Goal: Information Seeking & Learning: Learn about a topic

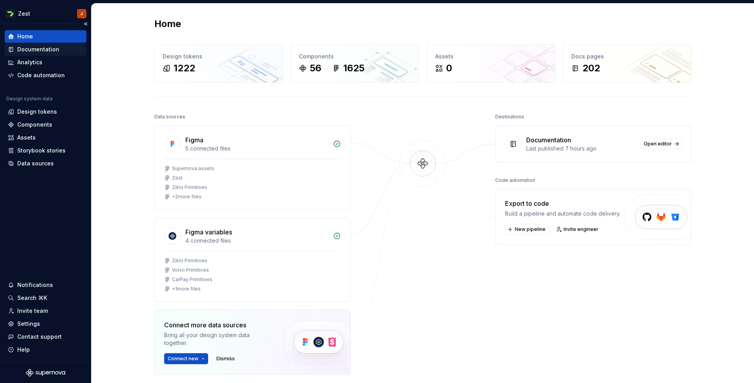
click at [54, 48] on div "Documentation" at bounding box center [38, 50] width 42 height 8
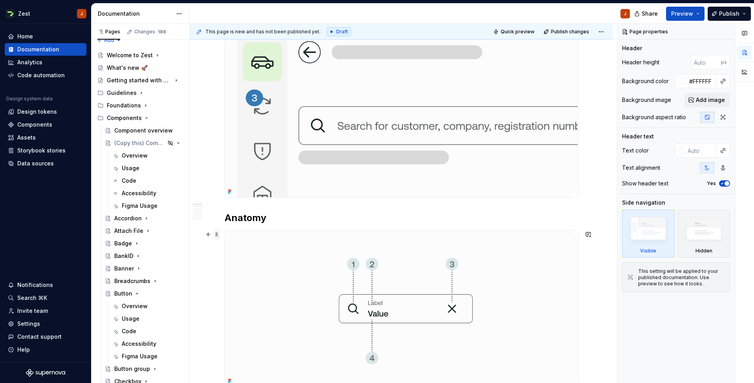
scroll to position [152, 0]
click at [688, 15] on span "Preview" at bounding box center [682, 14] width 22 height 8
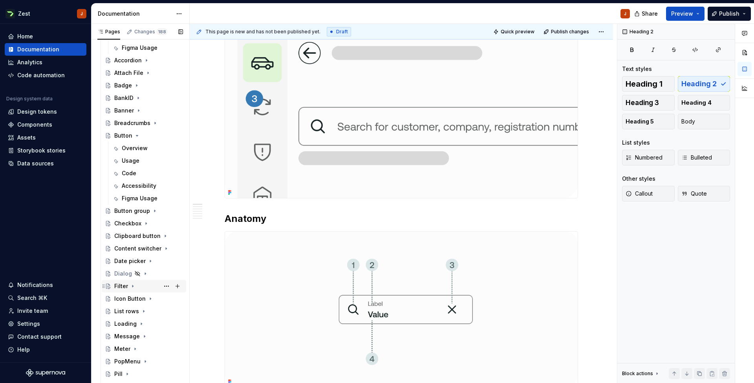
scroll to position [161, 0]
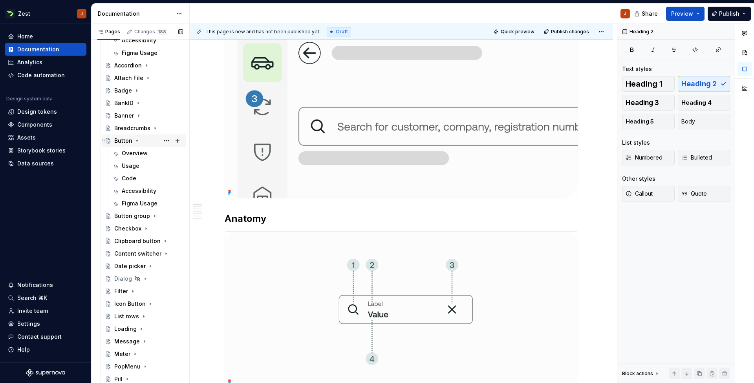
click at [137, 141] on icon "Page tree" at bounding box center [137, 141] width 2 height 1
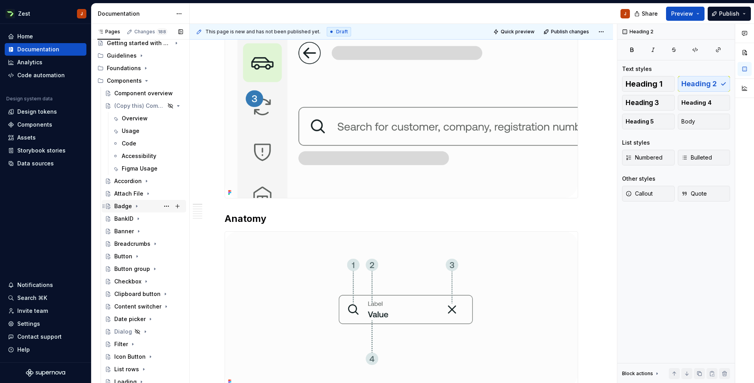
scroll to position [15, 0]
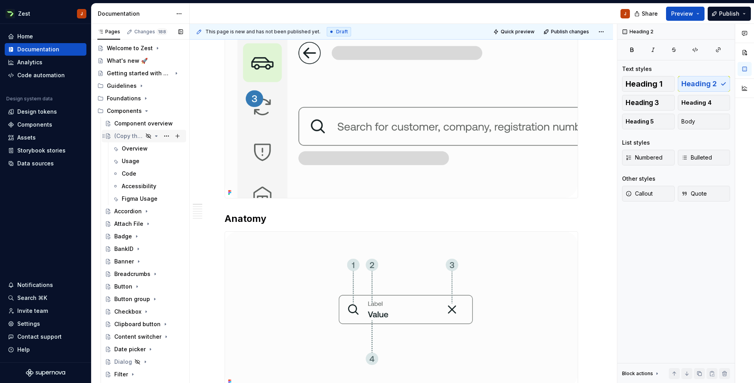
click at [153, 137] on icon "Page tree" at bounding box center [156, 136] width 6 height 6
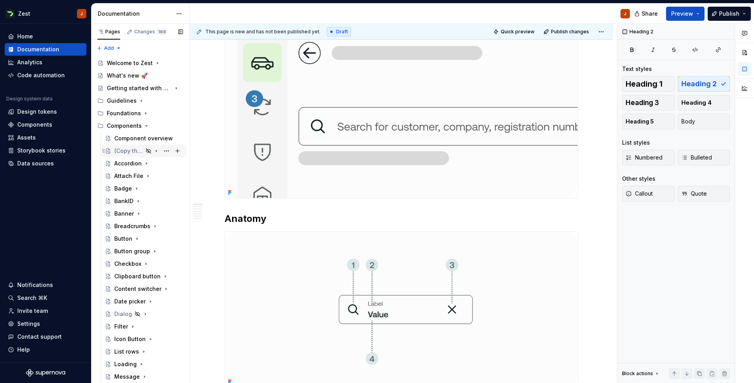
scroll to position [0, 0]
click at [142, 77] on div "What's new 🚀" at bounding box center [127, 76] width 41 height 8
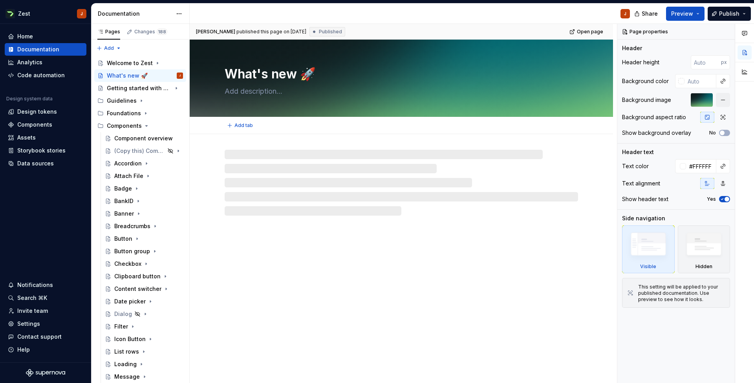
click at [218, 57] on div "What's new 🚀" at bounding box center [401, 78] width 423 height 77
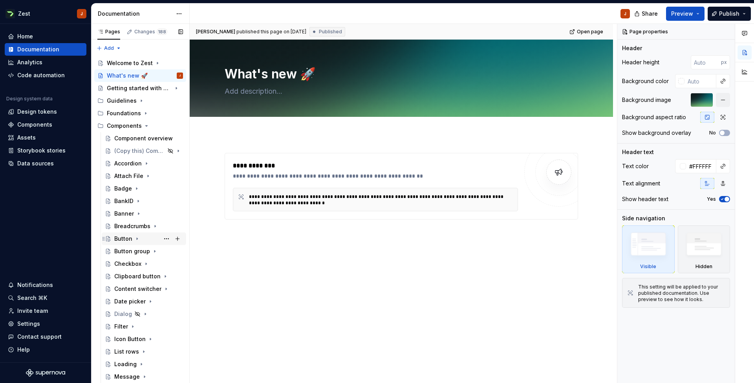
click at [126, 242] on div "Button" at bounding box center [123, 239] width 18 height 8
click at [125, 239] on div "Button" at bounding box center [123, 239] width 18 height 8
click at [118, 239] on div "Button" at bounding box center [123, 239] width 18 height 8
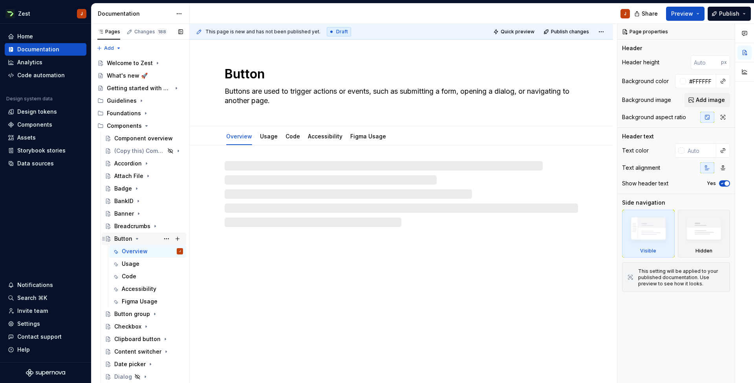
click at [119, 237] on div "Button" at bounding box center [123, 239] width 18 height 8
click at [314, 62] on div "Button Buttons are used to trigger actions or events, such as submitting a form…" at bounding box center [401, 83] width 353 height 86
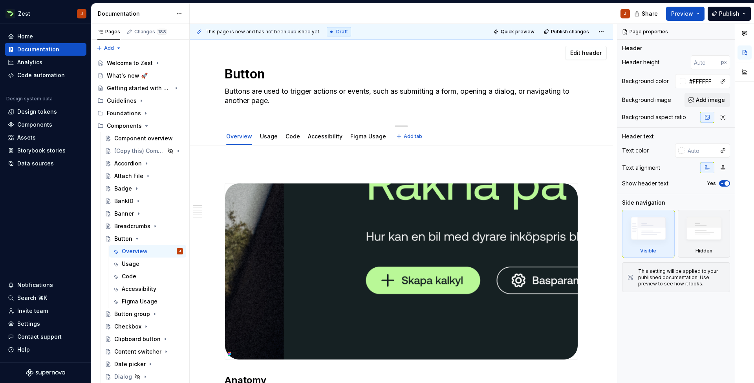
click at [320, 57] on div "Edit header" at bounding box center [398, 53] width 417 height 14
click at [593, 53] on span "Edit header" at bounding box center [585, 53] width 31 height 8
click at [588, 54] on span "Edit header" at bounding box center [585, 53] width 31 height 8
click at [694, 221] on img at bounding box center [704, 231] width 46 height 35
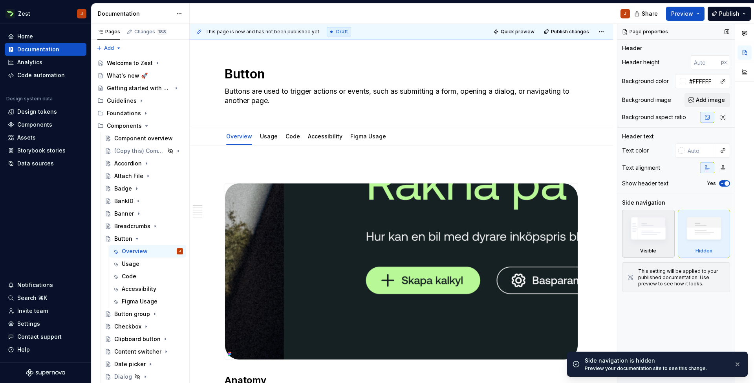
click at [664, 231] on img at bounding box center [648, 231] width 46 height 34
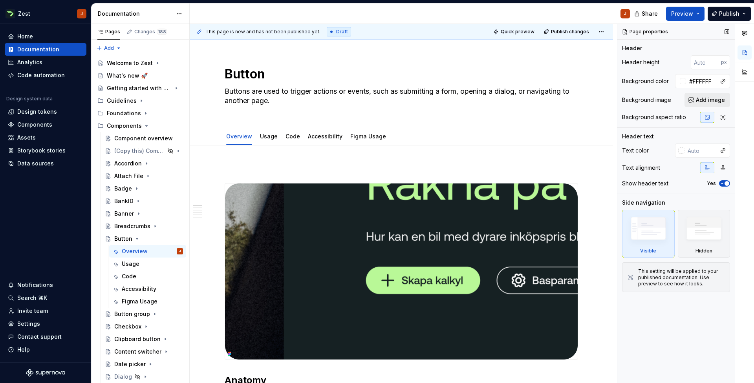
click at [699, 99] on span "Add image" at bounding box center [710, 100] width 29 height 8
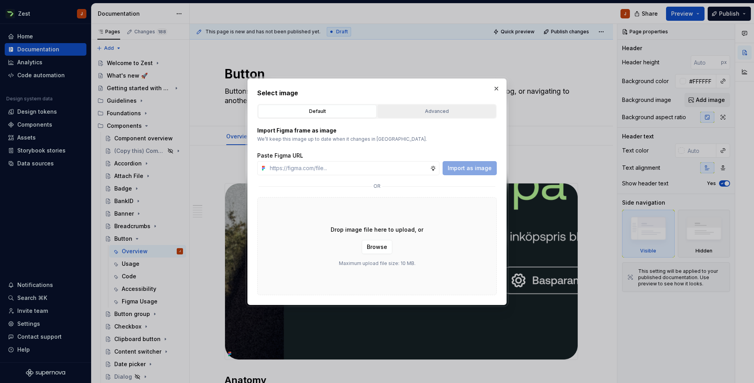
click at [471, 114] on div "Advanced" at bounding box center [436, 112] width 113 height 8
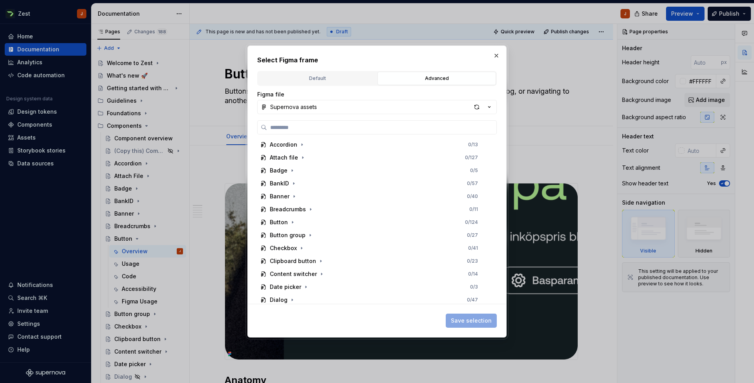
scroll to position [79, 0]
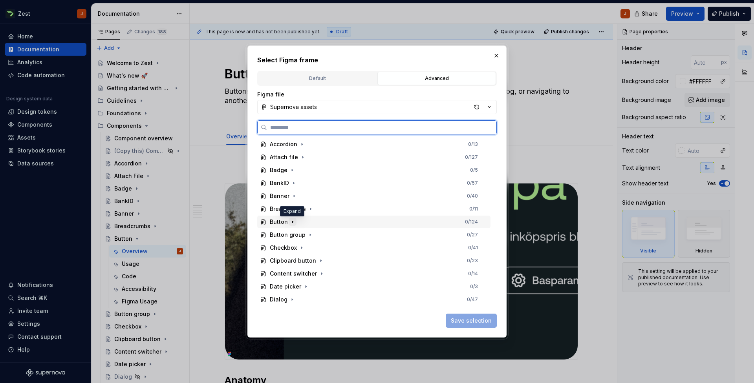
click at [292, 223] on icon "button" at bounding box center [292, 222] width 1 height 2
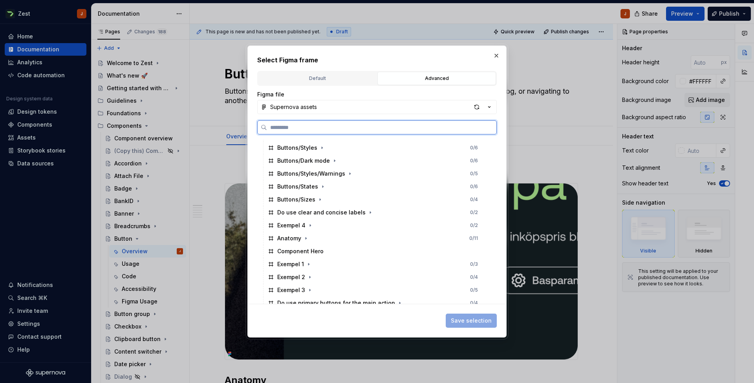
scroll to position [182, 0]
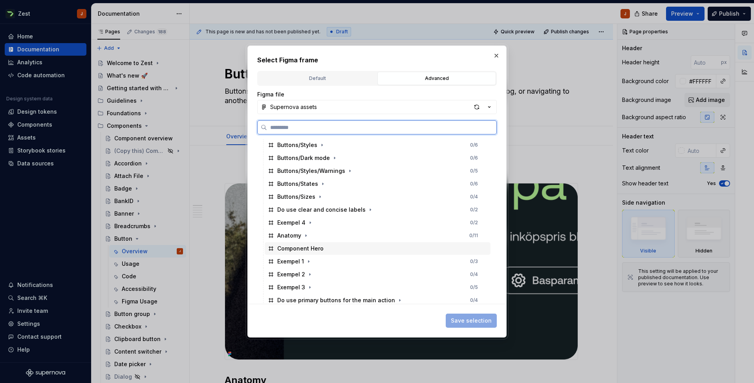
click at [300, 247] on div "Component Hero" at bounding box center [300, 249] width 46 height 8
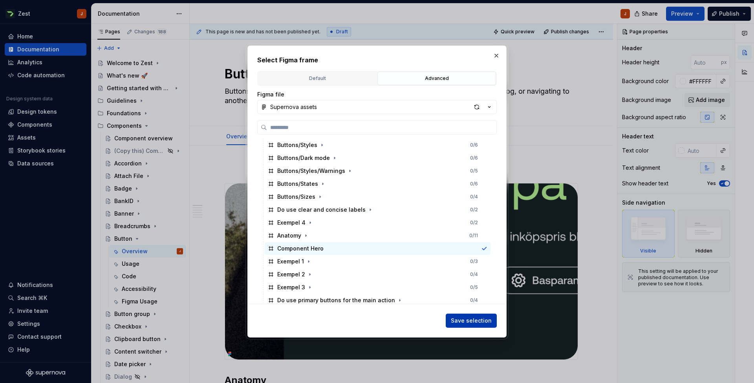
click at [471, 323] on span "Save selection" at bounding box center [471, 321] width 41 height 8
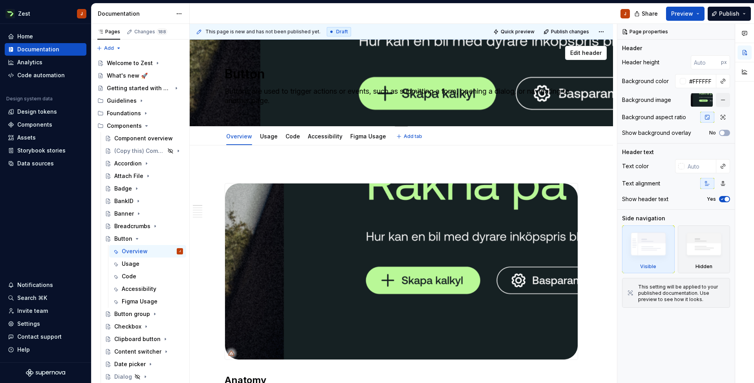
click at [276, 76] on textarea "Button" at bounding box center [399, 74] width 353 height 19
click at [280, 103] on textarea "Buttons are used to trigger actions or events, such as submitting a form, openi…" at bounding box center [399, 96] width 353 height 22
click at [288, 110] on div "Button Buttons are used to trigger actions or events, such as submitting a form…" at bounding box center [401, 83] width 353 height 86
click at [290, 78] on textarea "Button" at bounding box center [399, 74] width 353 height 19
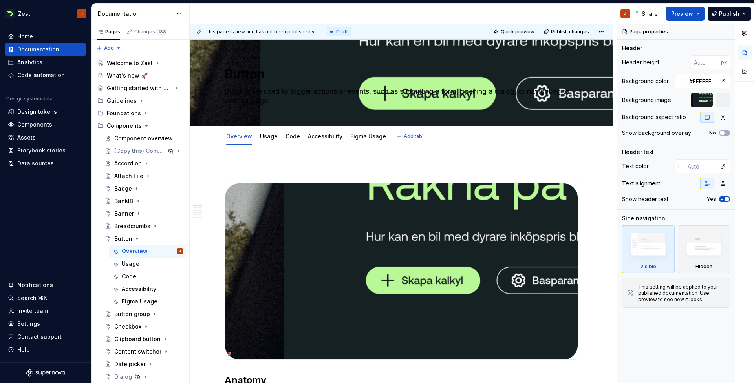
type textarea "*"
click at [687, 168] on input "text" at bounding box center [700, 166] width 32 height 14
click at [679, 166] on div at bounding box center [681, 166] width 6 height 6
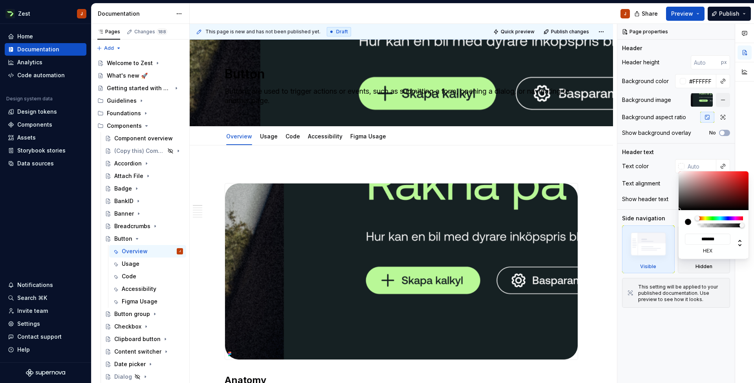
type input "#C1A7A7"
type input "*******"
type input "#C1A8A8"
type input "*******"
type input "#D1CBCB"
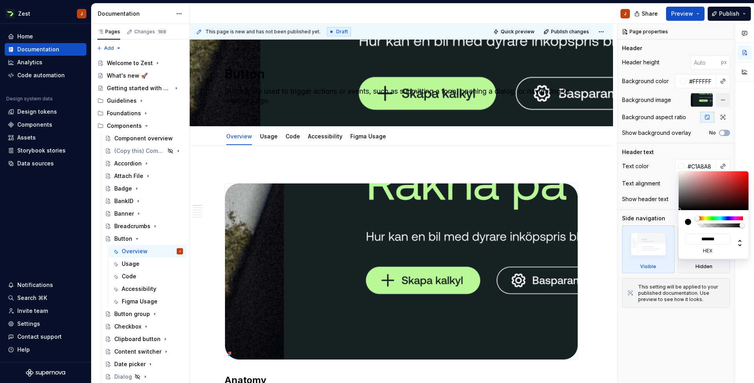
type input "*******"
type input "#DBDBDB"
type input "*******"
type input "#EAEAEA"
type input "*******"
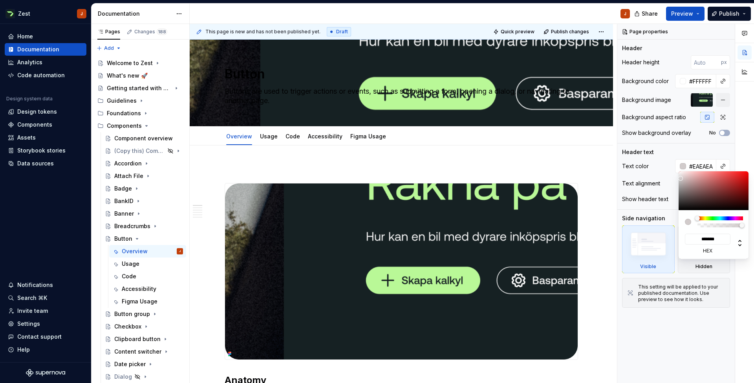
type textarea "*"
type input "#FCFCFC"
type input "*******"
type input "#FFFFFF"
type input "*******"
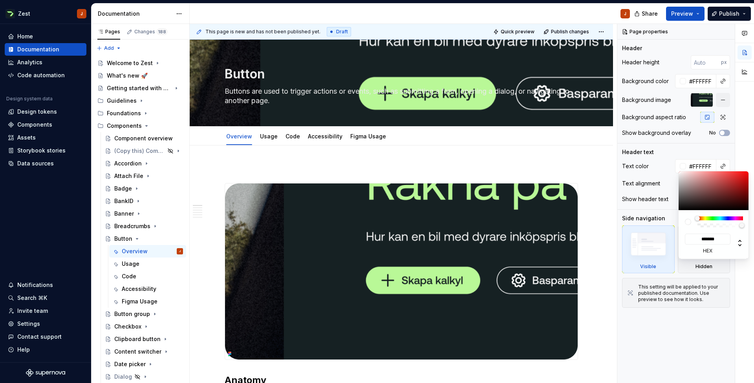
drag, startPoint x: 688, startPoint y: 181, endPoint x: 665, endPoint y: 165, distance: 28.2
click at [665, 165] on body "Zest J Home Documentation Analytics Code automation Design system data Design t…" at bounding box center [377, 191] width 754 height 383
click at [525, 153] on html "Zest J Home Documentation Analytics Code automation Design system data Design t…" at bounding box center [377, 191] width 754 height 383
click at [684, 19] on html "Zest J Home Documentation Analytics Code automation Design system data Design t…" at bounding box center [377, 191] width 754 height 383
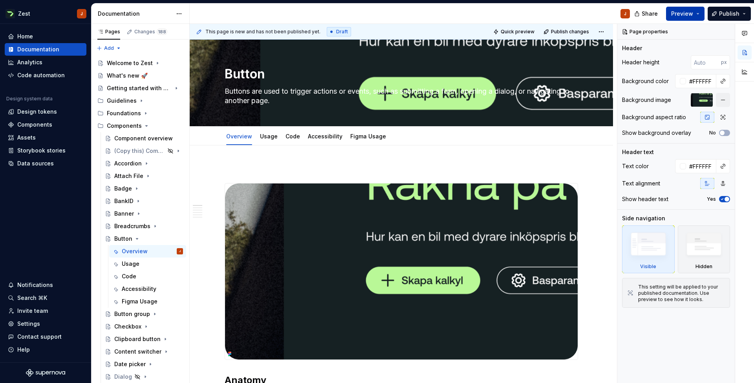
click at [688, 16] on span "Preview" at bounding box center [682, 14] width 22 height 8
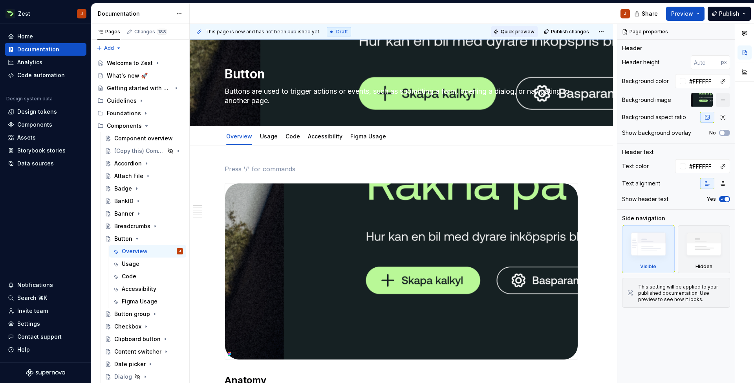
click at [516, 35] on span "Quick preview" at bounding box center [517, 32] width 34 height 6
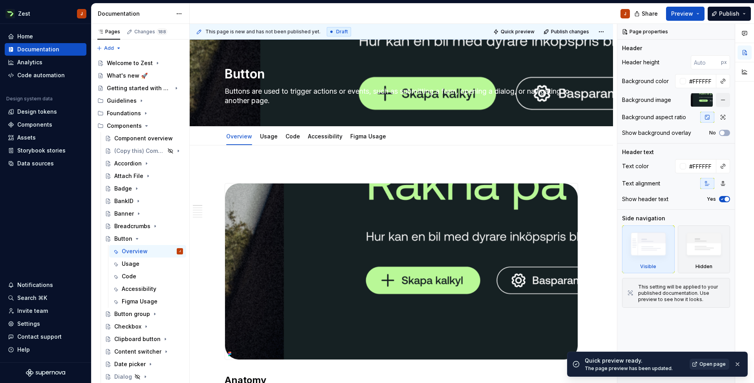
click at [705, 366] on span "Open page" at bounding box center [712, 365] width 26 height 6
click at [723, 99] on button "button" at bounding box center [723, 100] width 14 height 14
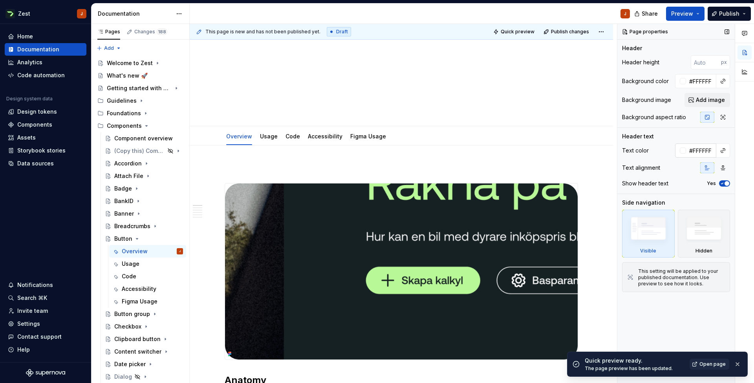
click at [685, 153] on div at bounding box center [682, 151] width 6 height 6
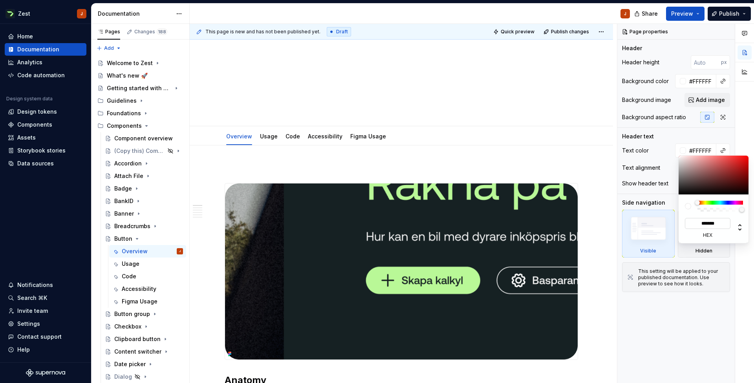
type textarea "*"
click at [689, 208] on div at bounding box center [688, 206] width 6 height 6
click at [689, 204] on div at bounding box center [688, 206] width 6 height 6
click at [698, 225] on input "*******" at bounding box center [708, 223] width 46 height 11
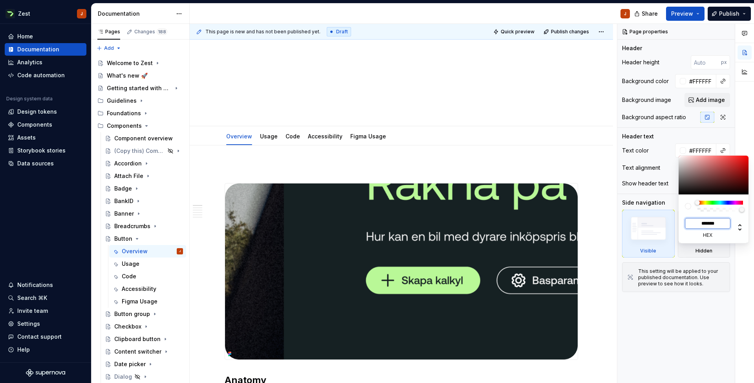
click at [698, 225] on input "*******" at bounding box center [708, 223] width 46 height 11
type input "****"
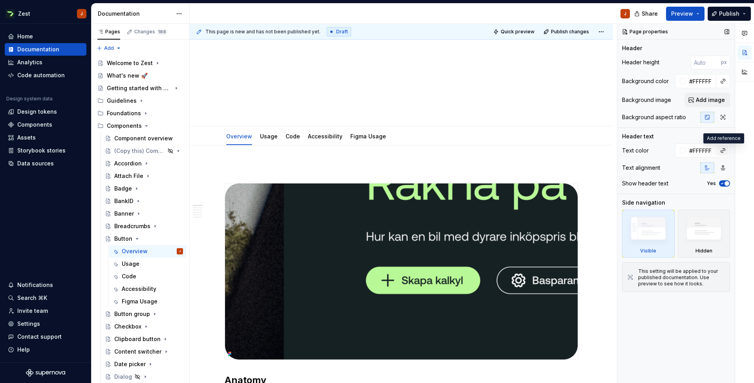
click at [725, 155] on button "button" at bounding box center [722, 150] width 11 height 11
click at [698, 136] on div "Comments Open comments No comments yet Select ‘Comment’ from the block context …" at bounding box center [685, 204] width 137 height 360
click at [682, 152] on div at bounding box center [682, 151] width 6 height 6
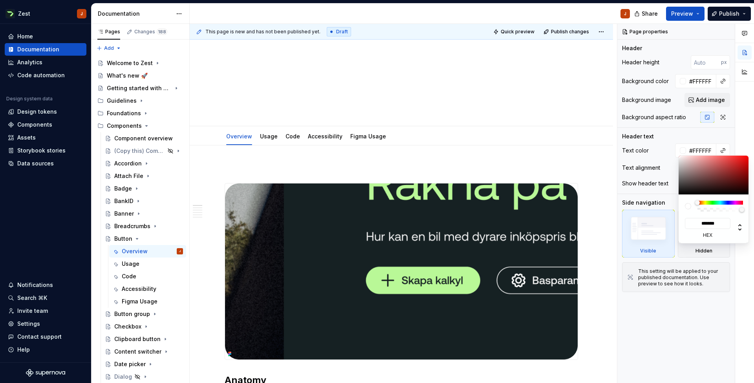
type input "#9D7575"
type input "*******"
type input "#835757"
type input "*******"
type input "#170A0A"
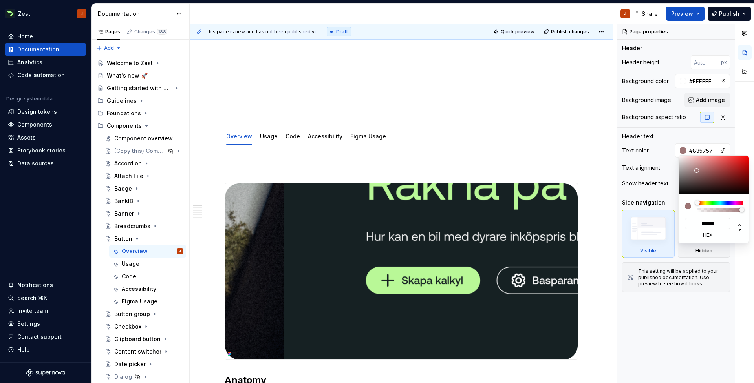
type input "*******"
type input "#000000"
type input "*******"
drag, startPoint x: 696, startPoint y: 171, endPoint x: 737, endPoint y: 209, distance: 55.5
click at [737, 209] on div "******* hex" at bounding box center [713, 200] width 71 height 88
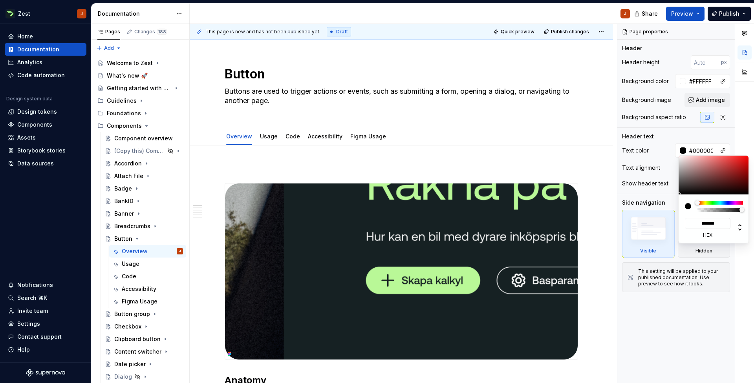
click at [595, 158] on html "Zest J Home Documentation Analytics Code automation Design system data Design t…" at bounding box center [377, 191] width 754 height 383
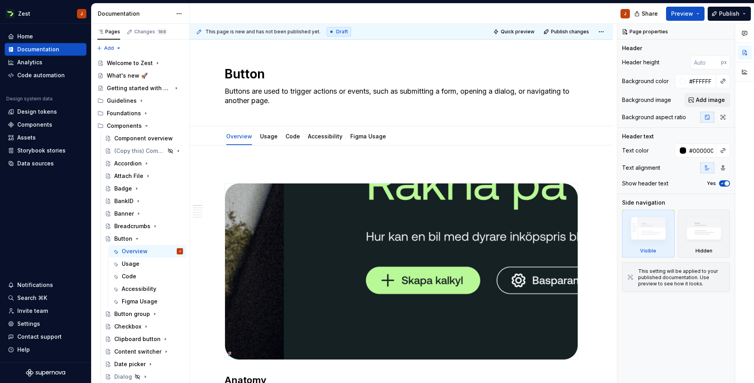
click at [595, 158] on html "Zest J Home Documentation Analytics Code automation Design system data Design t…" at bounding box center [377, 191] width 754 height 383
click at [136, 238] on icon "Page tree" at bounding box center [137, 239] width 6 height 6
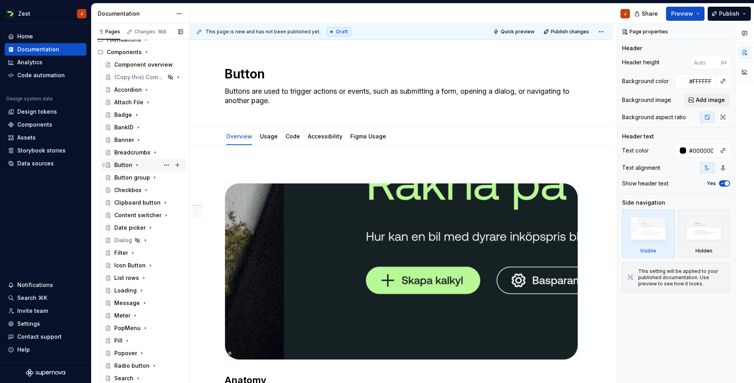
scroll to position [79, 0]
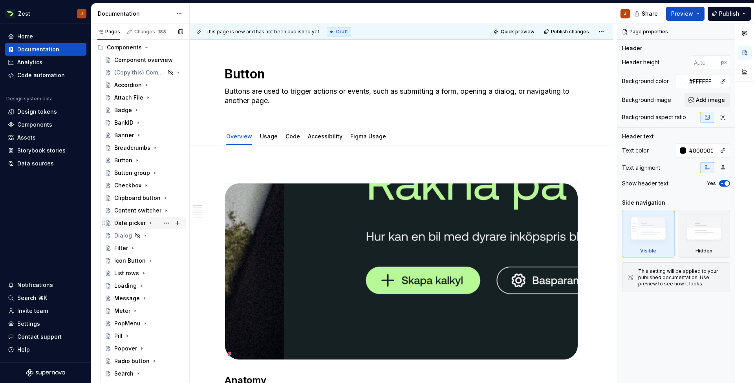
click at [130, 226] on div "Date picker" at bounding box center [129, 223] width 31 height 8
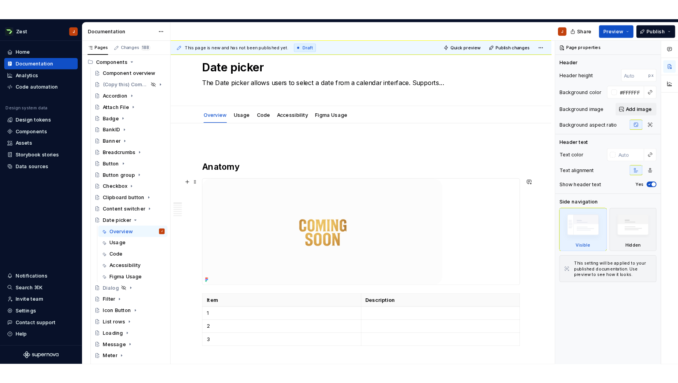
scroll to position [22, 0]
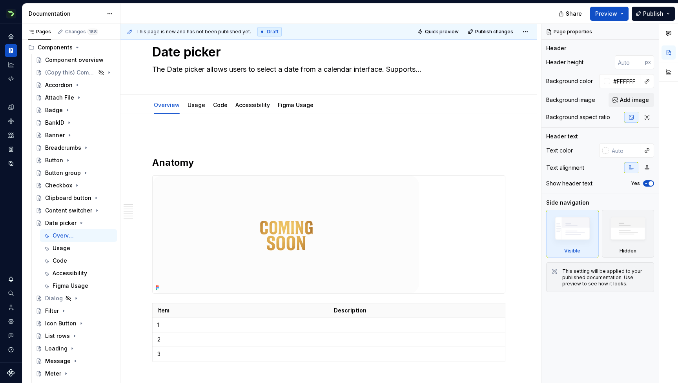
type textarea "*"
